Goal: Task Accomplishment & Management: Manage account settings

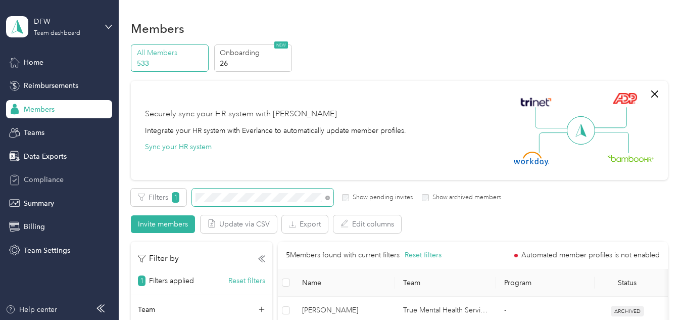
click at [93, 176] on section "DFW Team dashboard Home Reimbursements Members Teams Data Exports Compliance Su…" at bounding box center [340, 160] width 680 height 320
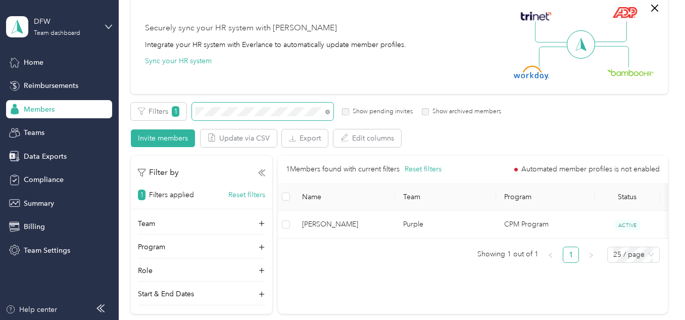
scroll to position [92, 0]
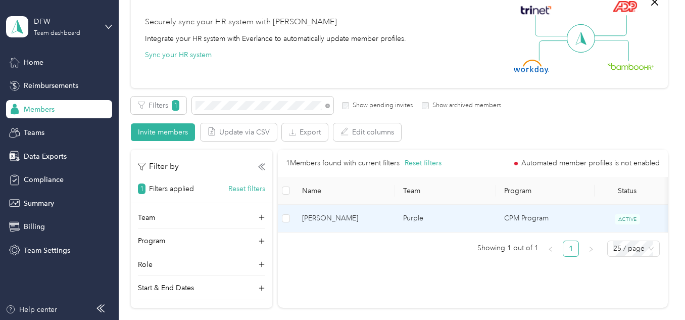
click at [504, 218] on td "CPM Program" at bounding box center [545, 218] width 98 height 28
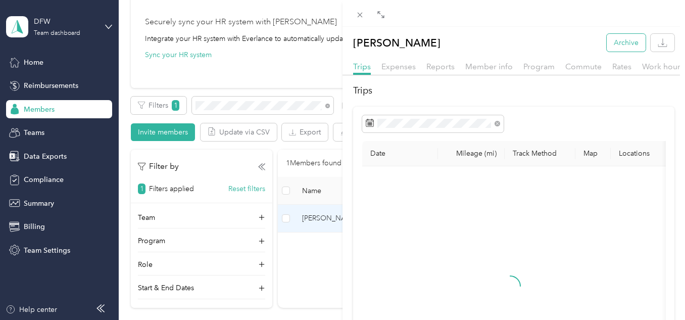
click at [616, 46] on button "Archive" at bounding box center [625, 43] width 39 height 18
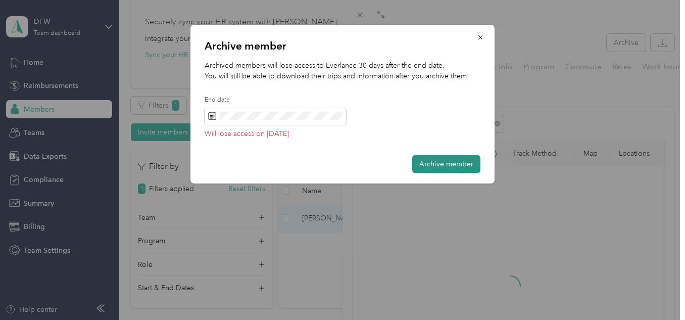
click at [447, 166] on button "Archive member" at bounding box center [446, 164] width 68 height 18
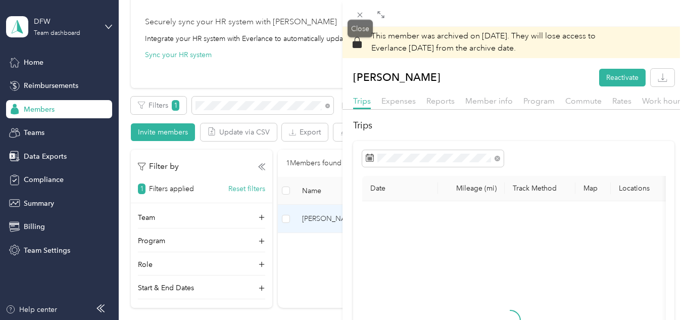
click at [352, 318] on div "Drag to resize Click to close This member was archived on [DATE] . They will lo…" at bounding box center [340, 320] width 680 height 0
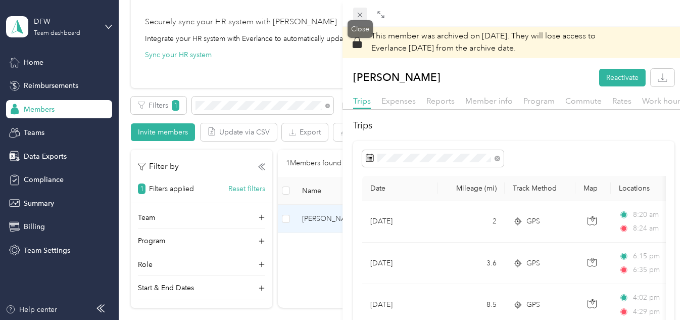
click at [361, 12] on icon at bounding box center [359, 15] width 9 height 9
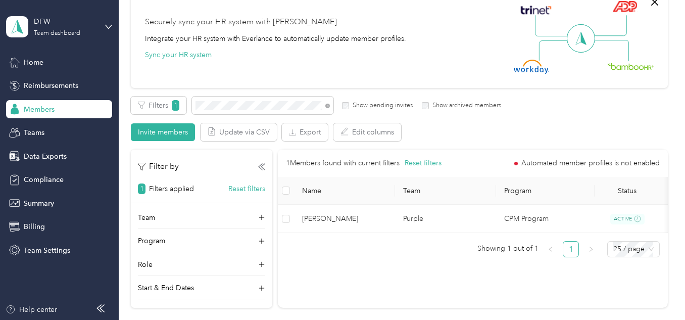
drag, startPoint x: 361, startPoint y: 12, endPoint x: 400, endPoint y: 15, distance: 38.5
click at [400, 15] on div "Securely sync your HR system with Everlance Integrate your HR system with Everl…" at bounding box center [394, 38] width 499 height 71
